Goal: Information Seeking & Learning: Check status

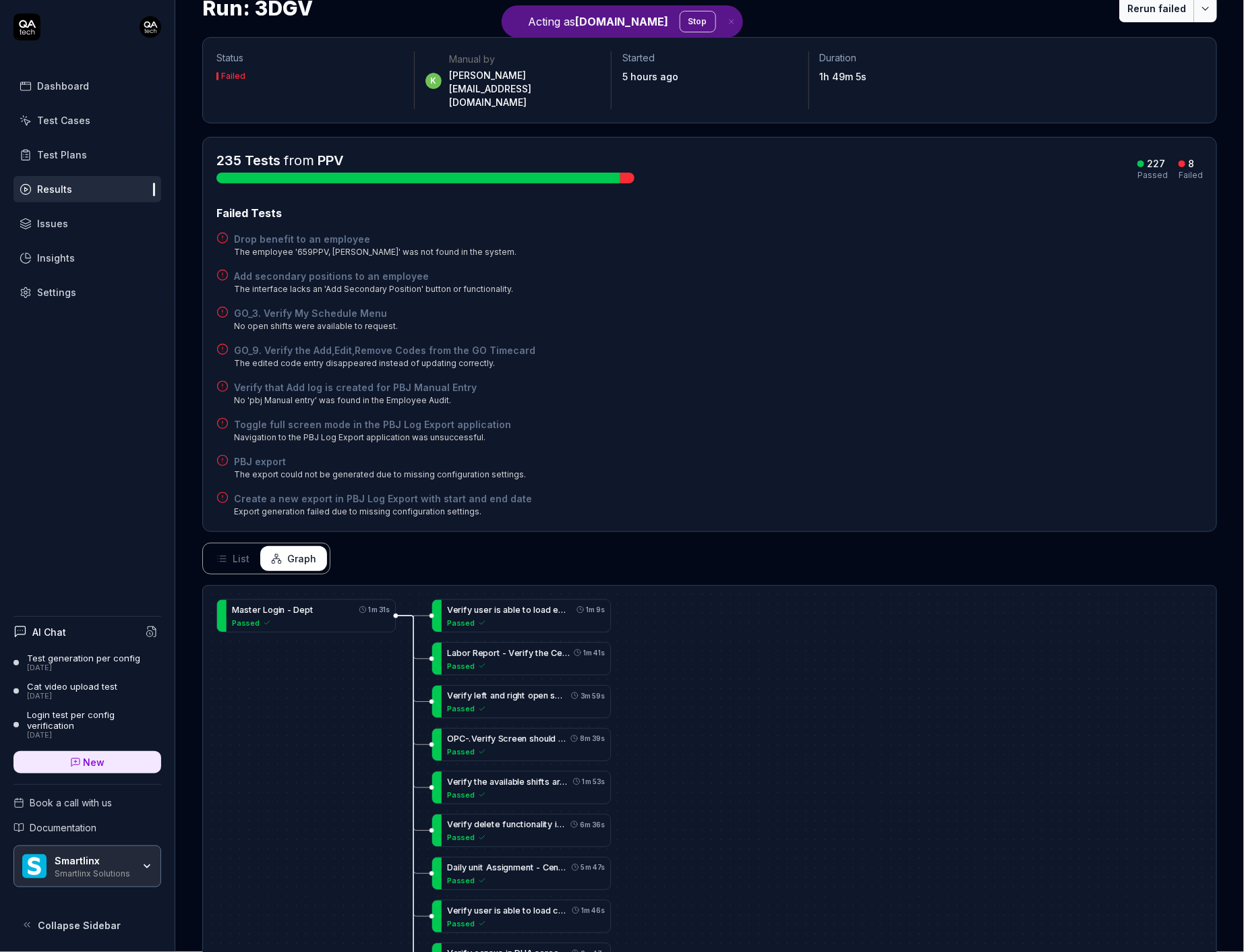
scroll to position [442, 0]
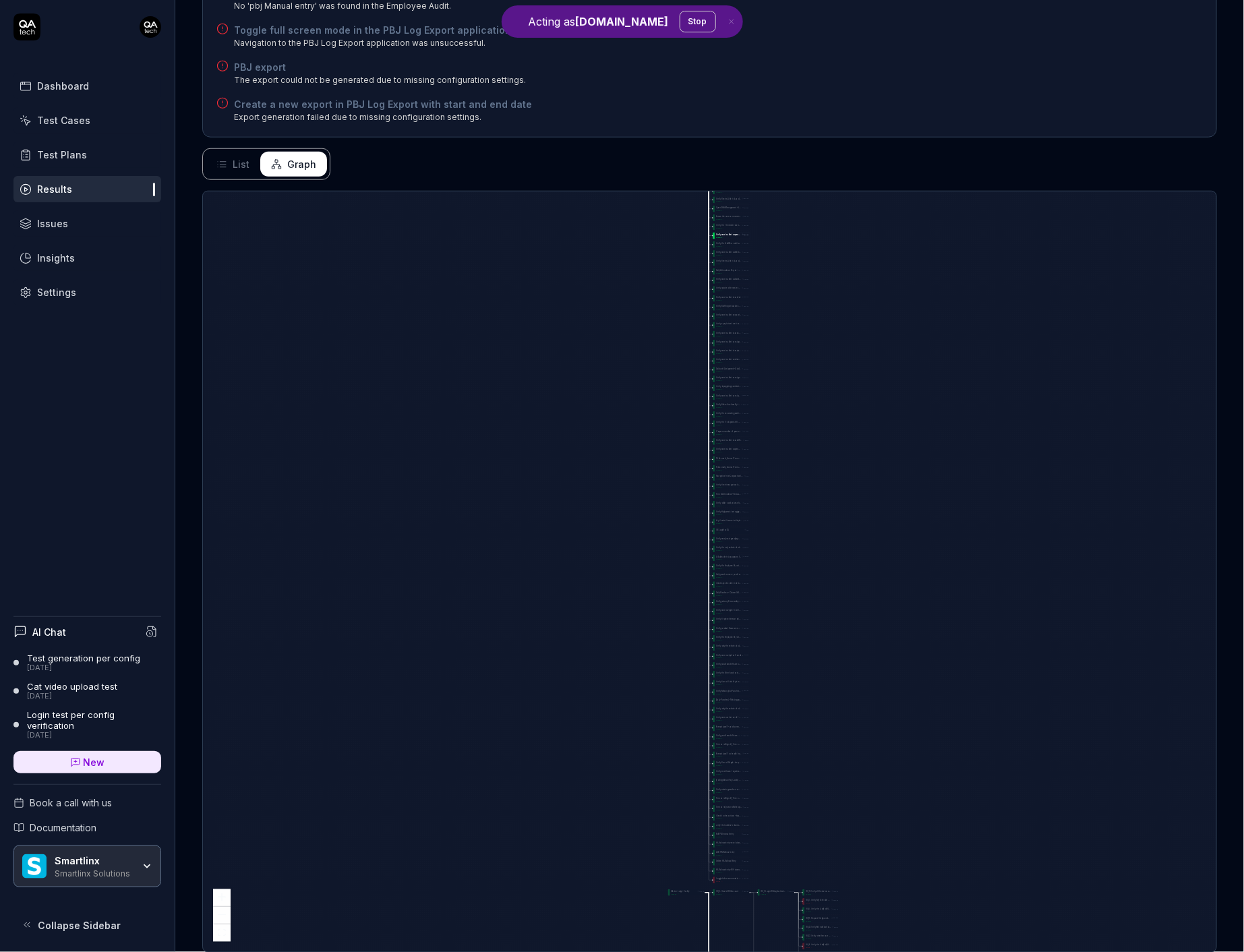
drag, startPoint x: 731, startPoint y: 219, endPoint x: 703, endPoint y: 370, distance: 153.6
click at [723, 244] on div "Passed" at bounding box center [733, 245] width 33 height 3
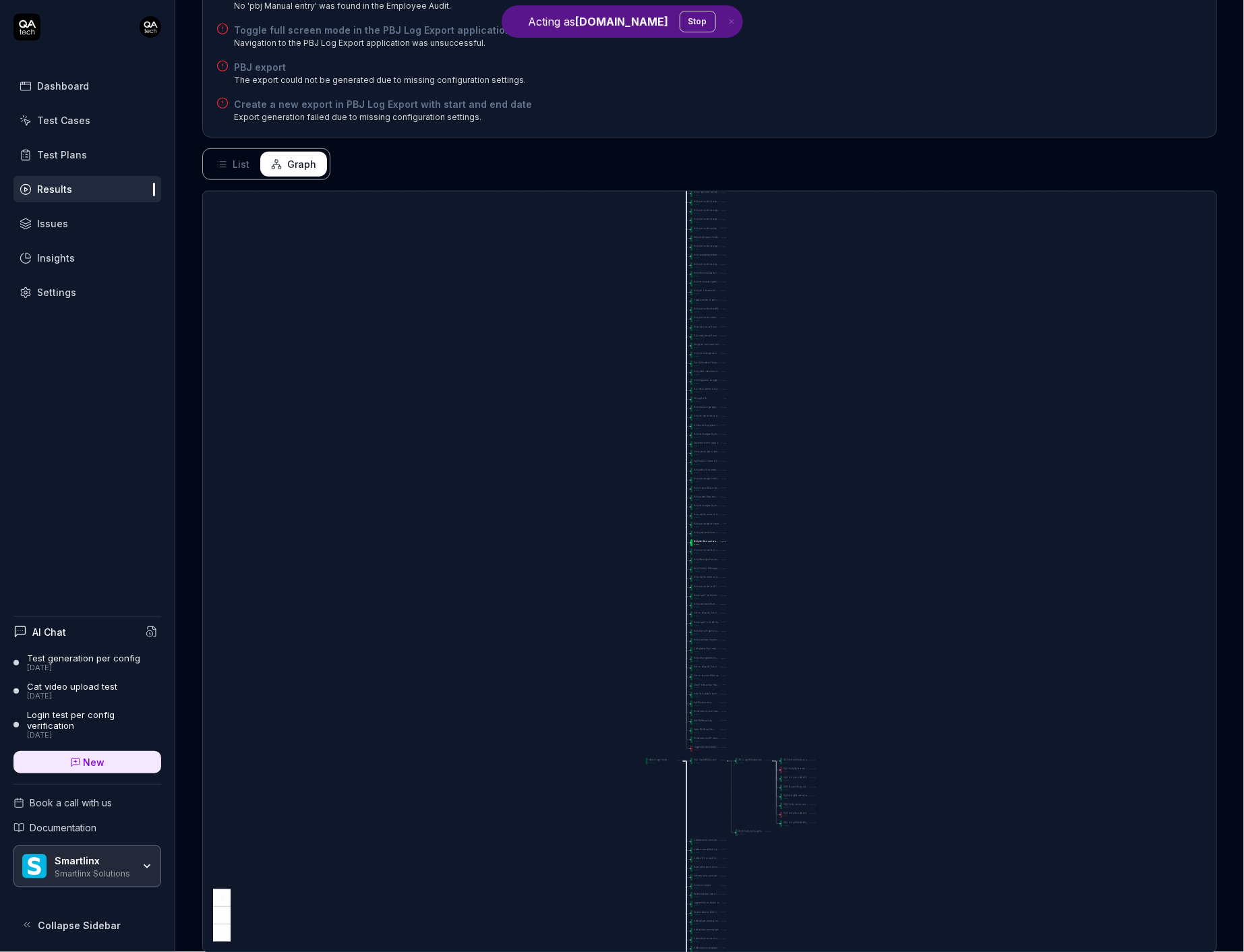
drag, startPoint x: 707, startPoint y: 516, endPoint x: 676, endPoint y: 504, distance: 33.2
click at [694, 543] on div "Passed" at bounding box center [710, 544] width 33 height 3
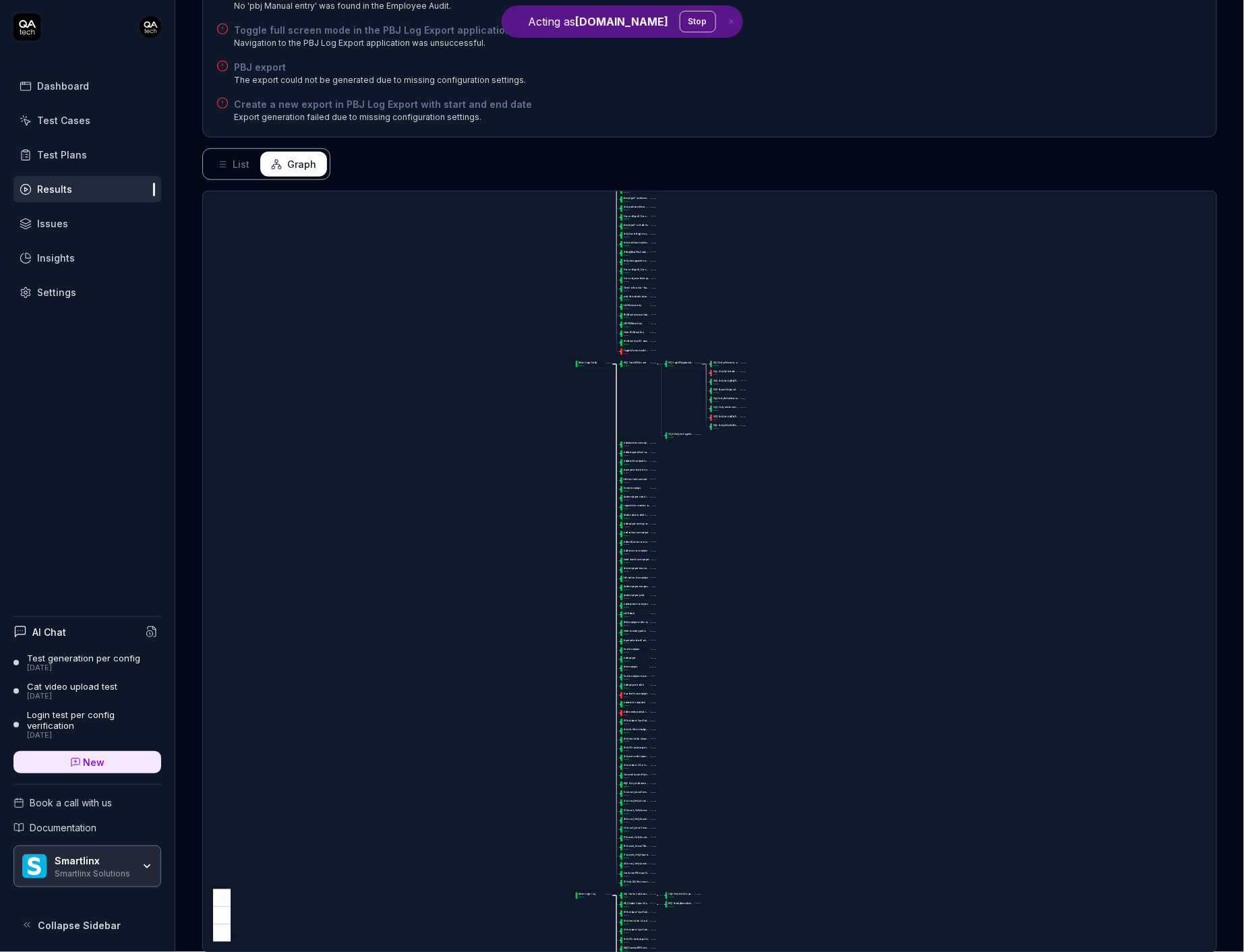
drag, startPoint x: 696, startPoint y: 590, endPoint x: 640, endPoint y: 265, distance: 329.8
click at [640, 269] on div "A d d d o c u m e n t s t o a n e m p l o y e e 6m 27s Passed A d d b a c k g r…" at bounding box center [709, 572] width 1013 height 761
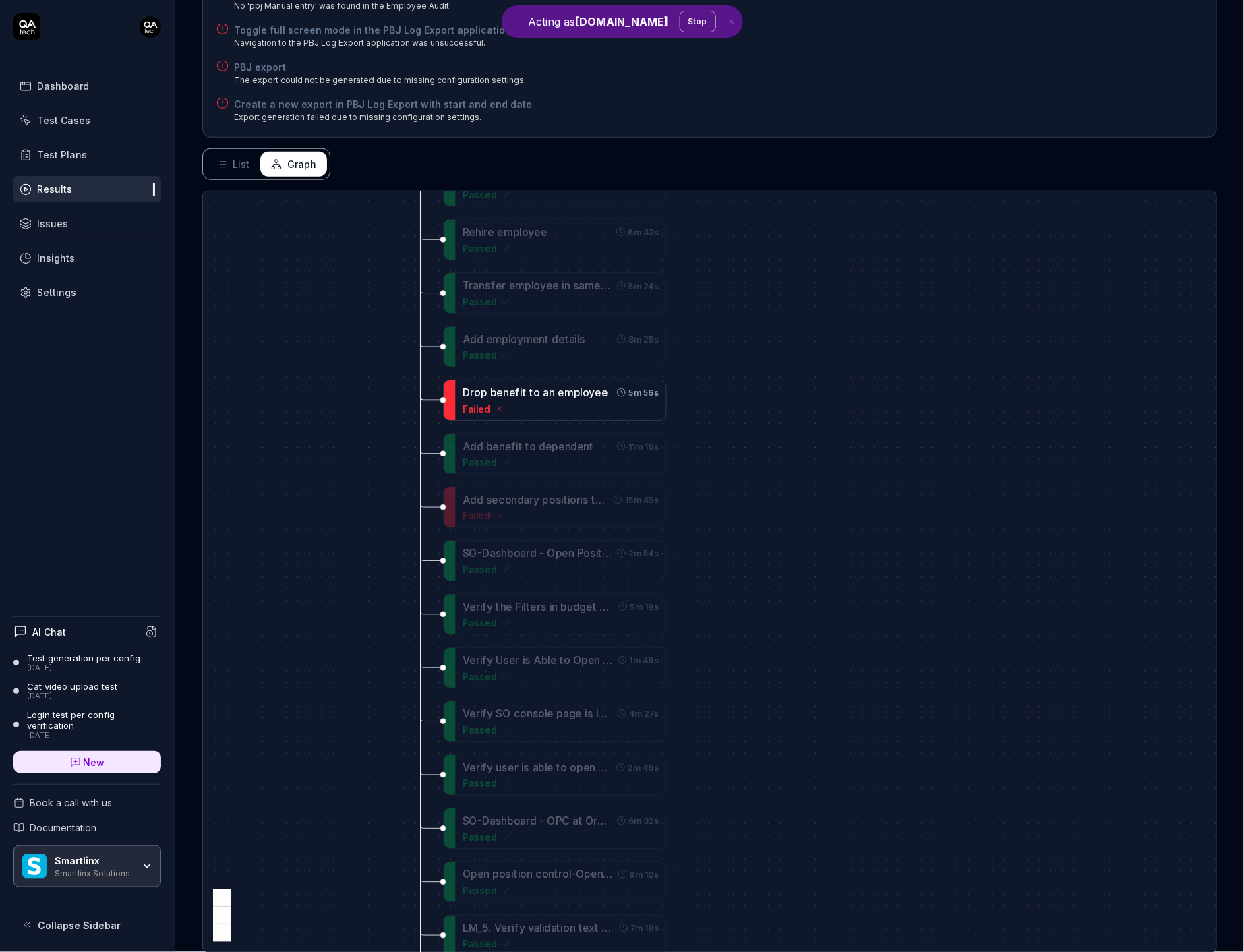
click at [590, 402] on div "Failed" at bounding box center [560, 409] width 196 height 14
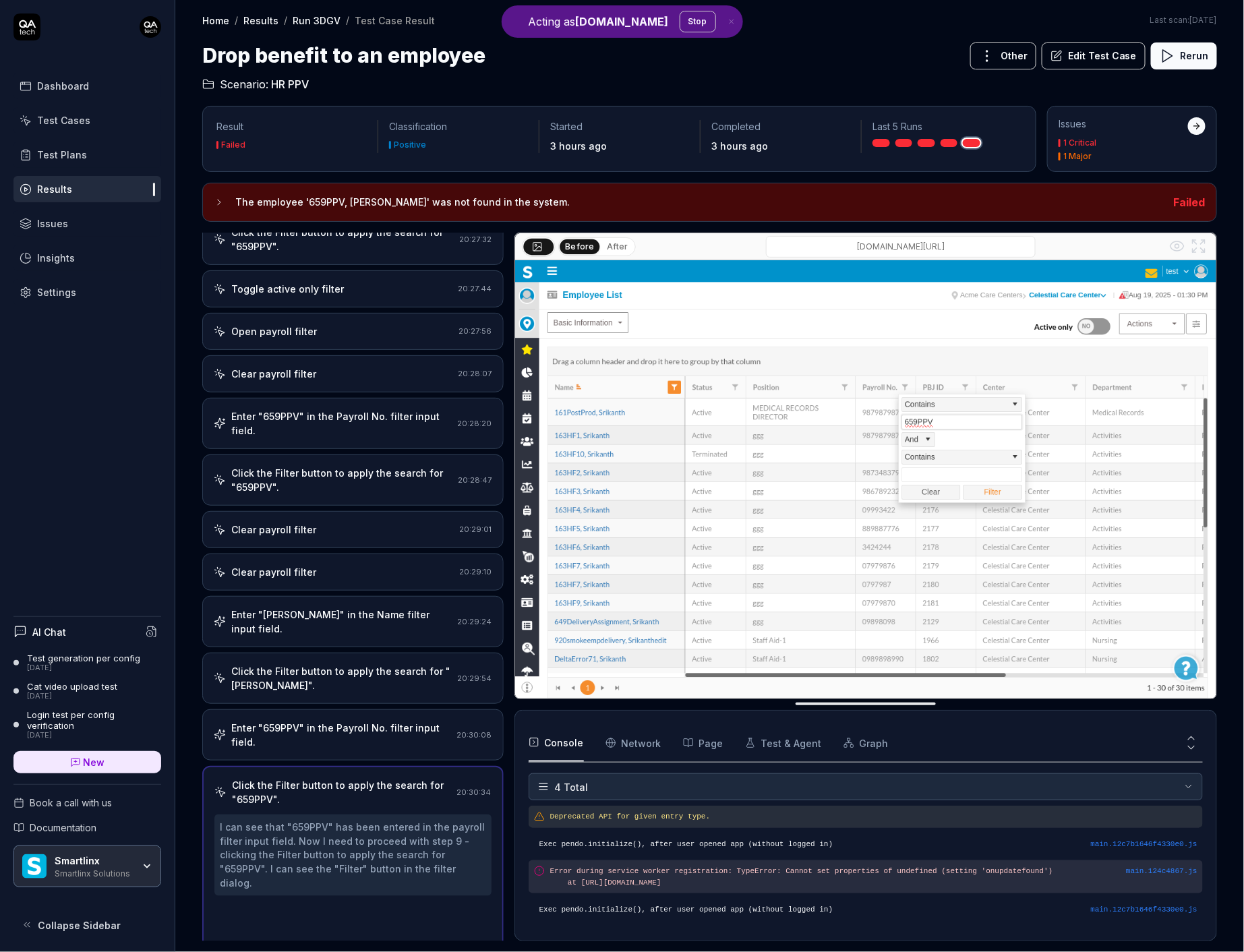
scroll to position [478, 0]
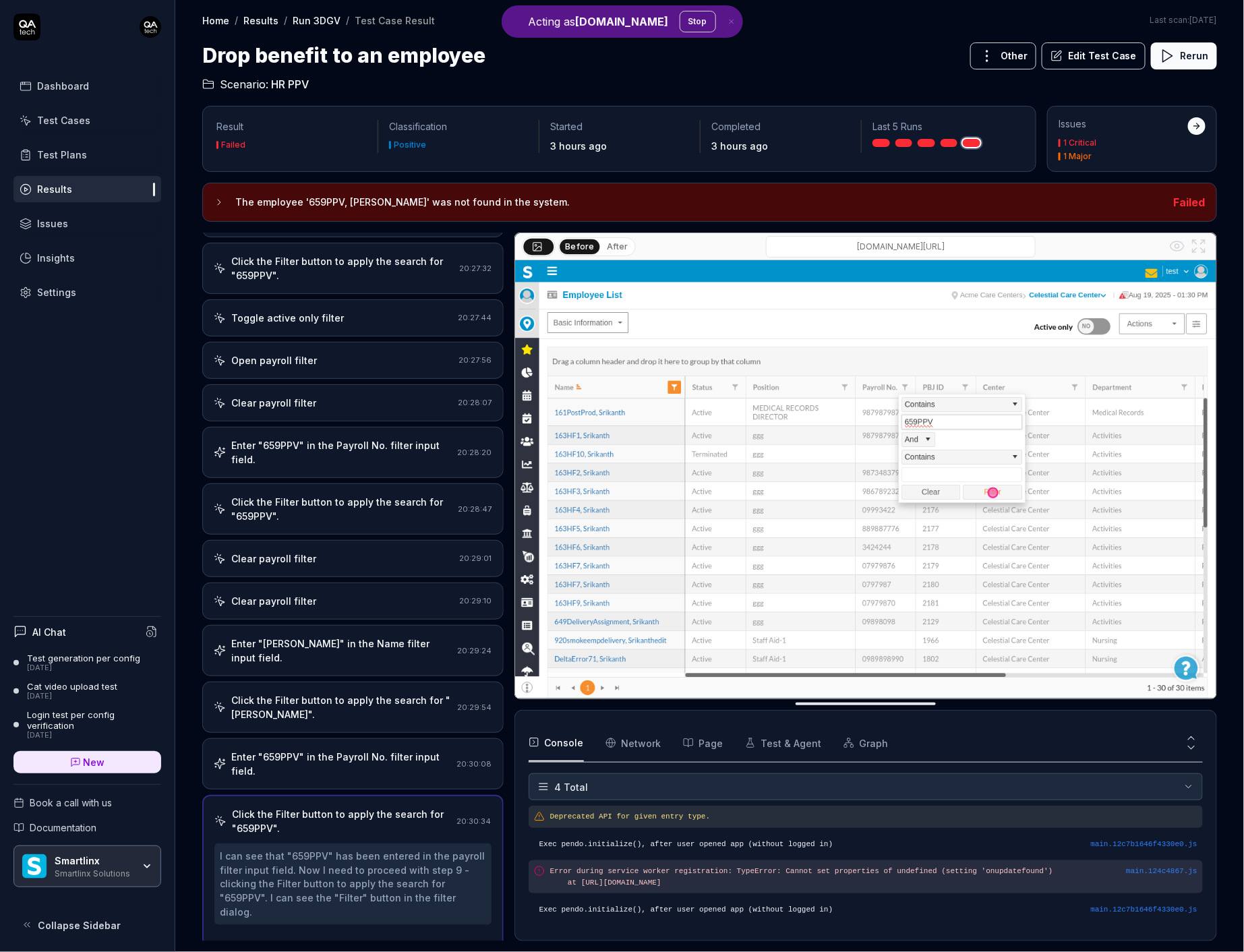
click at [72, 151] on div "Test Plans" at bounding box center [62, 155] width 50 height 14
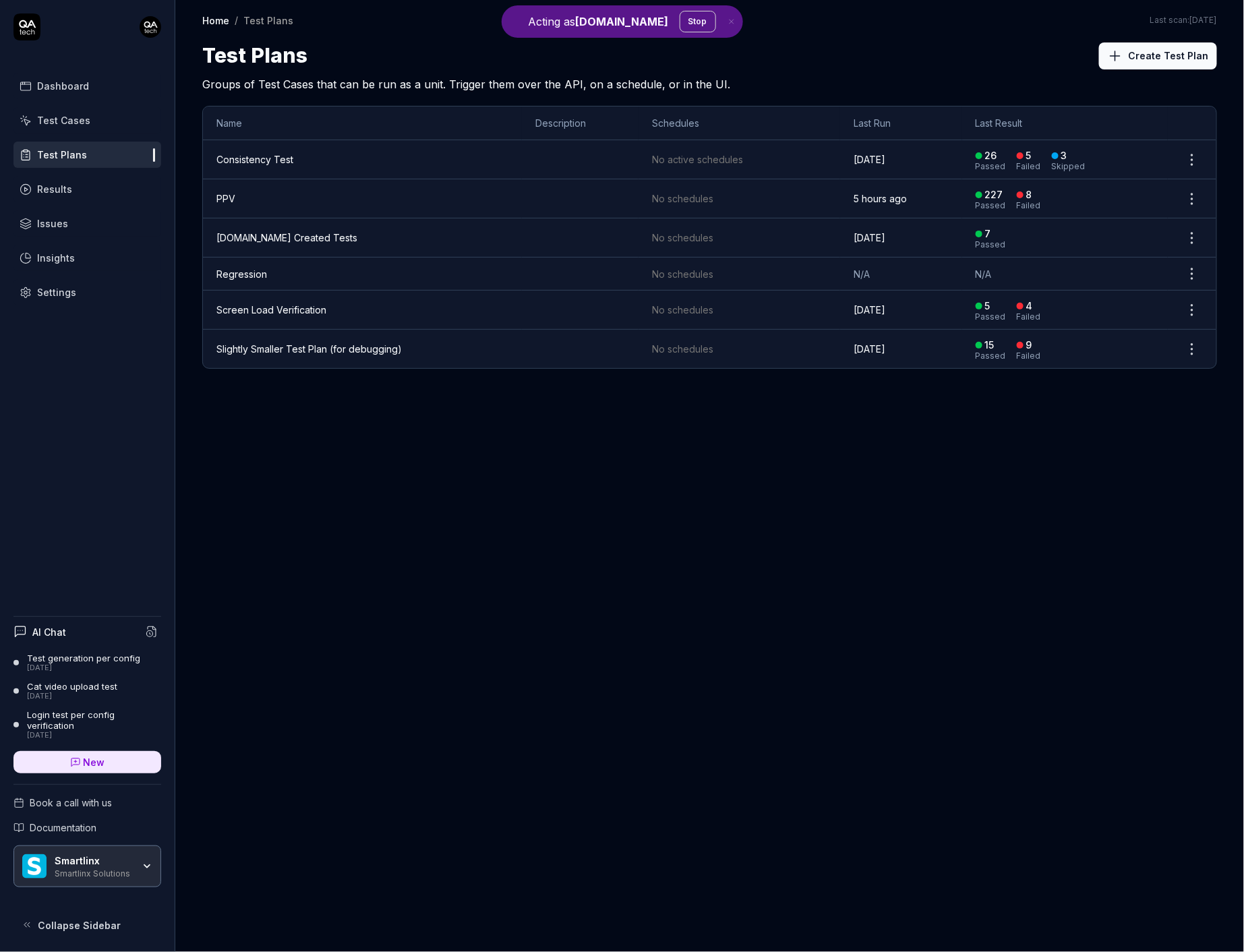
click at [232, 191] on td "PPV" at bounding box center [362, 198] width 319 height 39
click at [39, 201] on div "Dashboard Test Cases Test Plans Results Issues Insights Settings" at bounding box center [88, 189] width 148 height 232
click at [43, 195] on link "Results" at bounding box center [88, 189] width 148 height 27
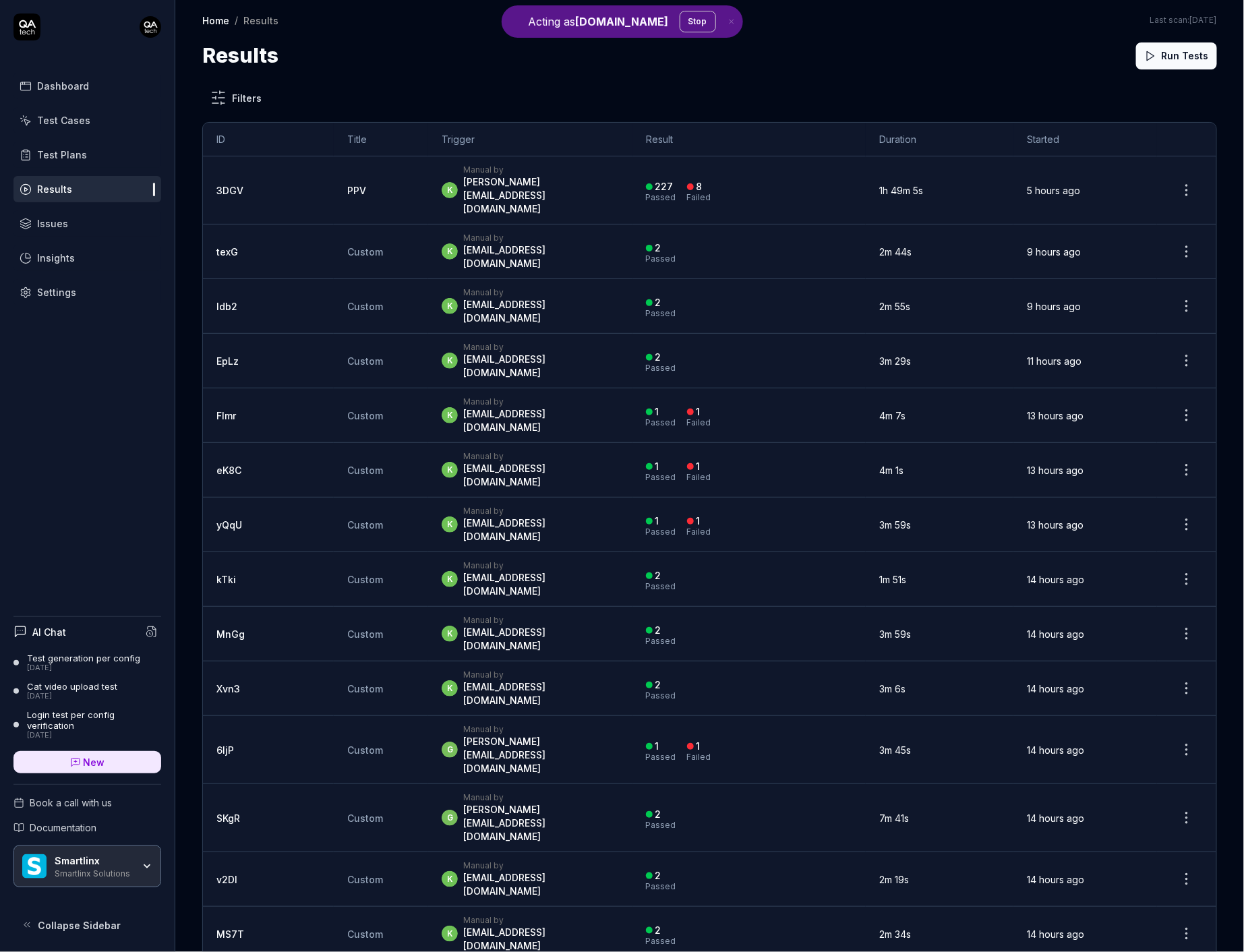
click at [252, 183] on td "3DGV" at bounding box center [269, 190] width 131 height 68
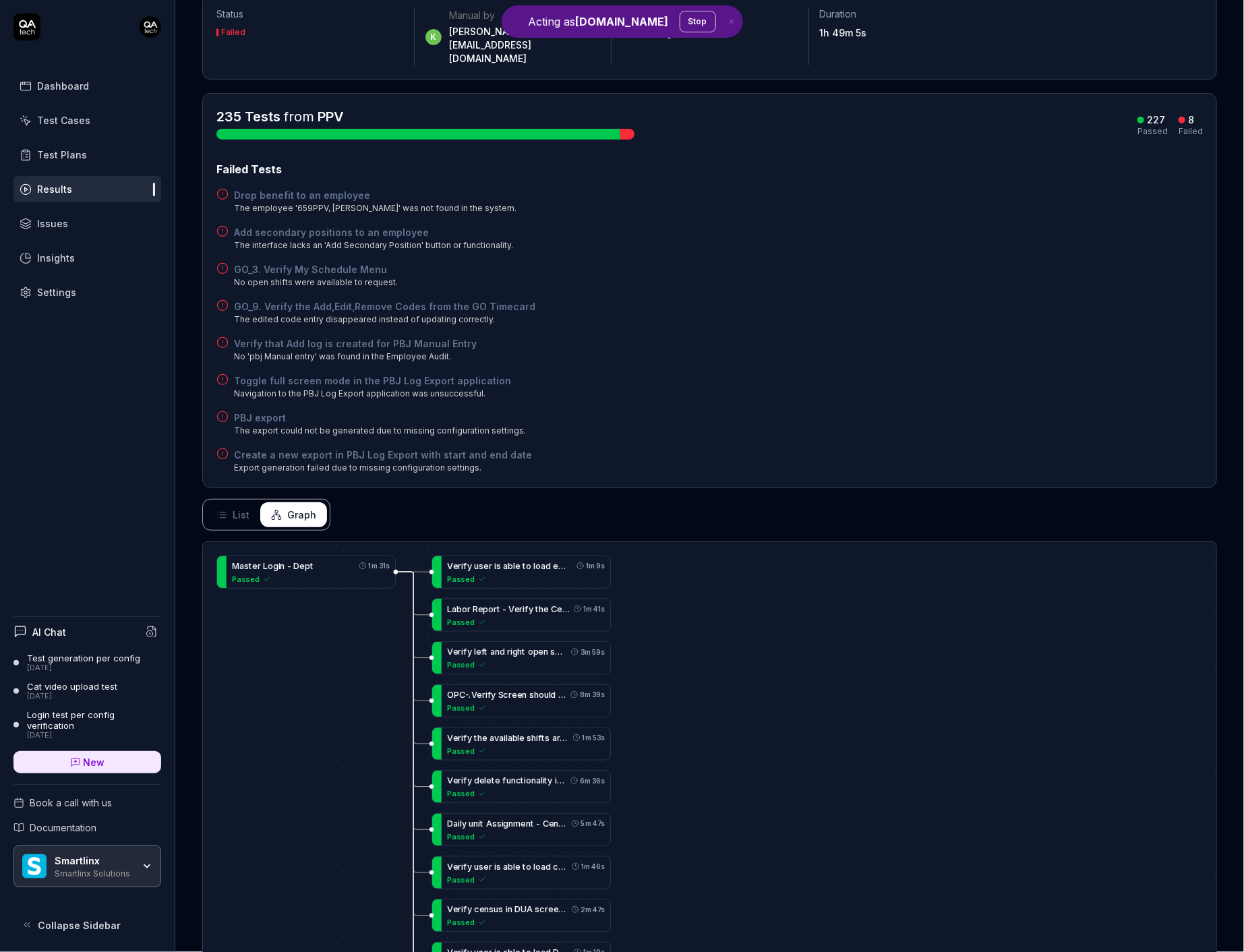
scroll to position [97, 0]
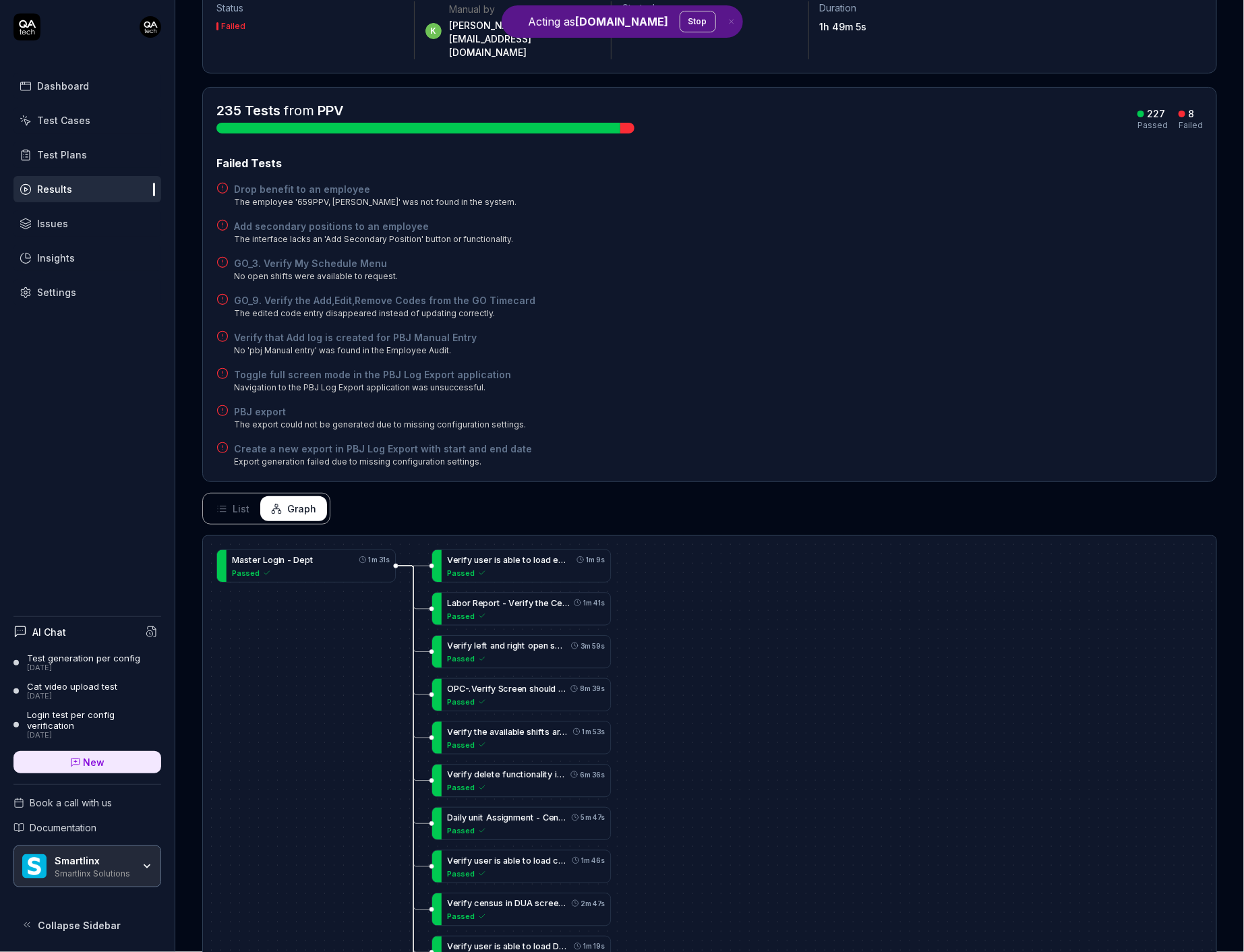
click at [461, 294] on h4 "GO_9. Verify the Add,Edit,Remove Codes from the GO Timecard" at bounding box center [385, 300] width 301 height 14
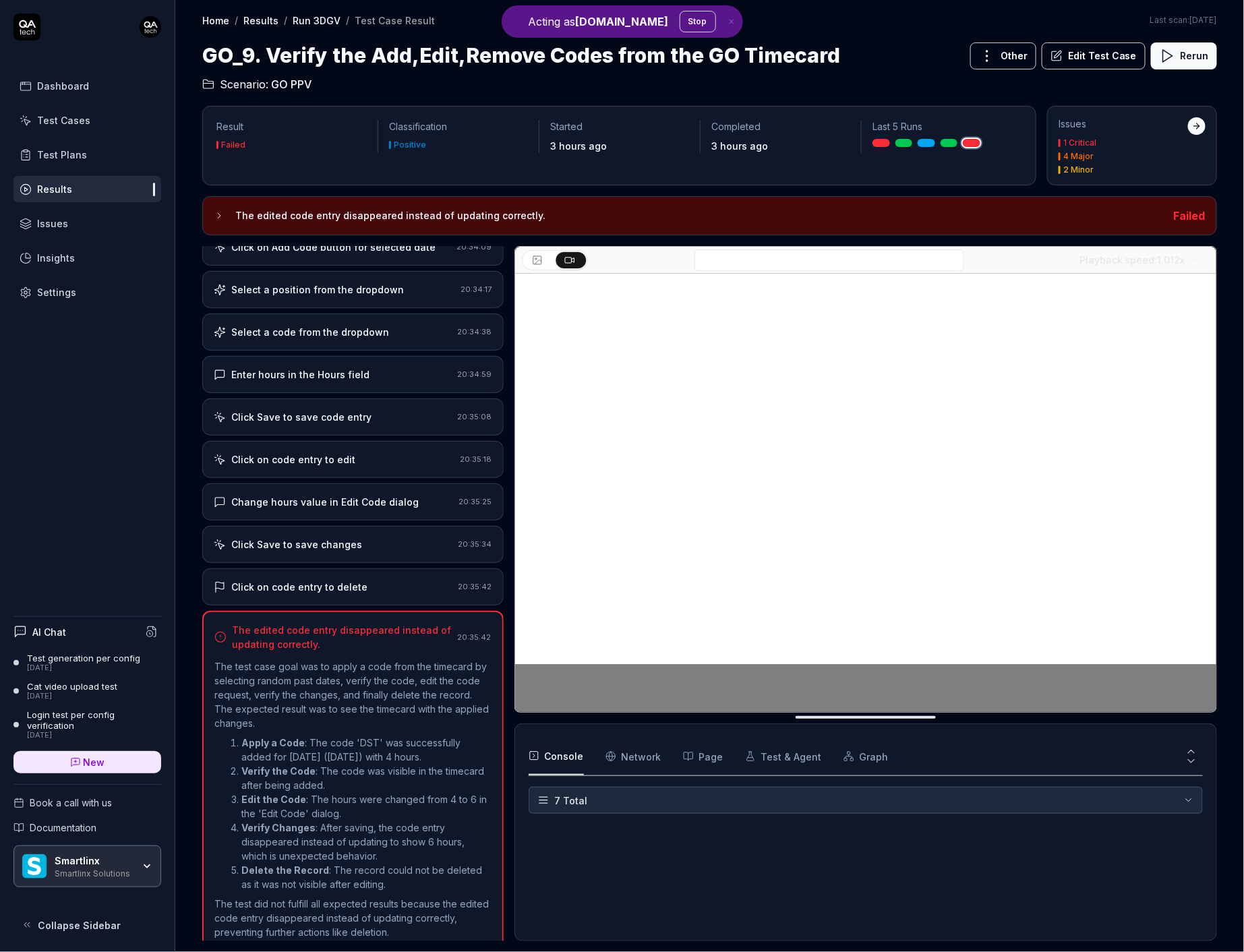
scroll to position [108, 0]
